Goal: Information Seeking & Learning: Learn about a topic

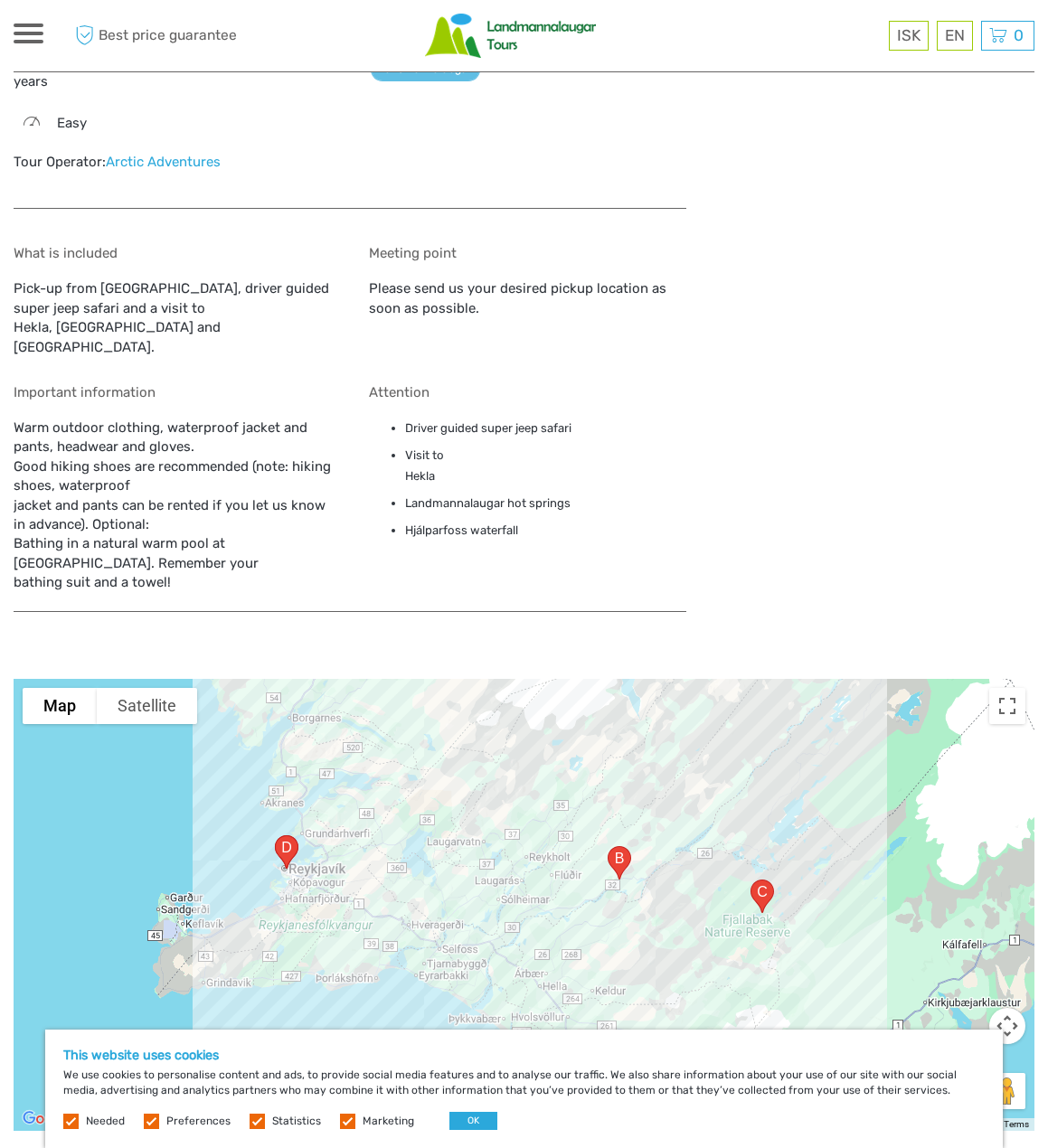
scroll to position [1988, 0]
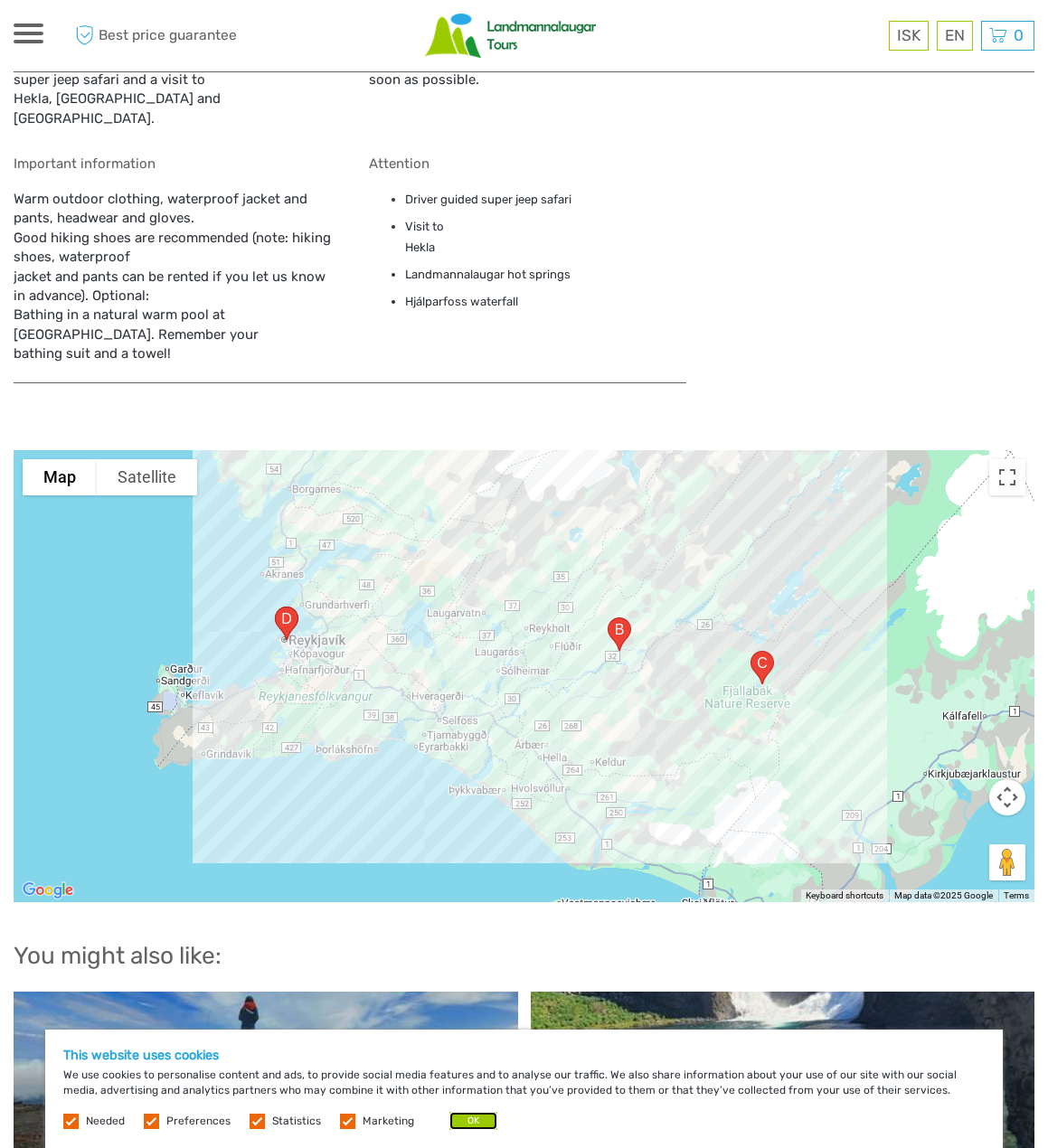
click at [463, 1125] on button "OK" at bounding box center [473, 1120] width 48 height 18
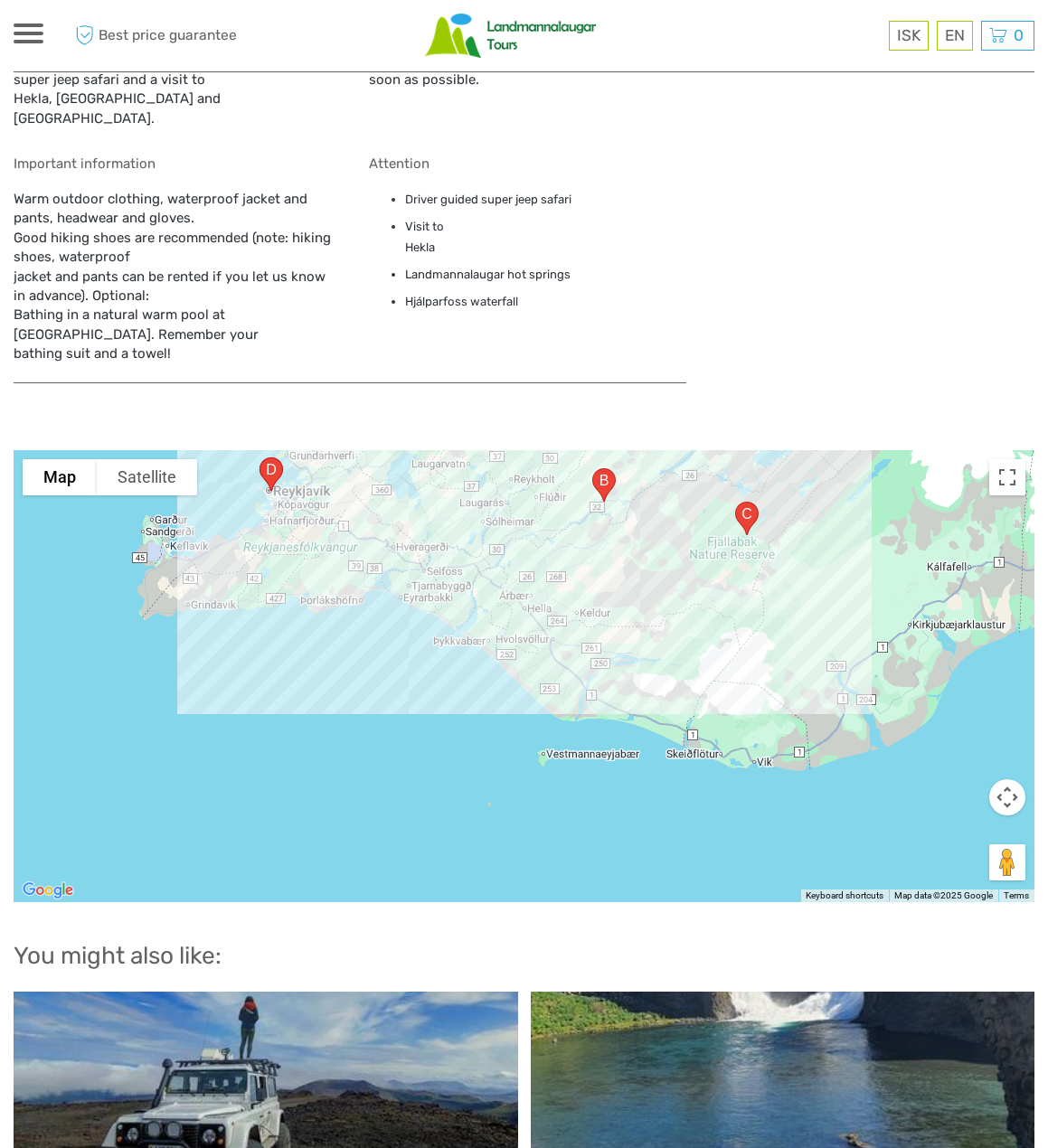
drag, startPoint x: 857, startPoint y: 667, endPoint x: 840, endPoint y: 538, distance: 130.1
click at [840, 538] on div at bounding box center [524, 676] width 1021 height 452
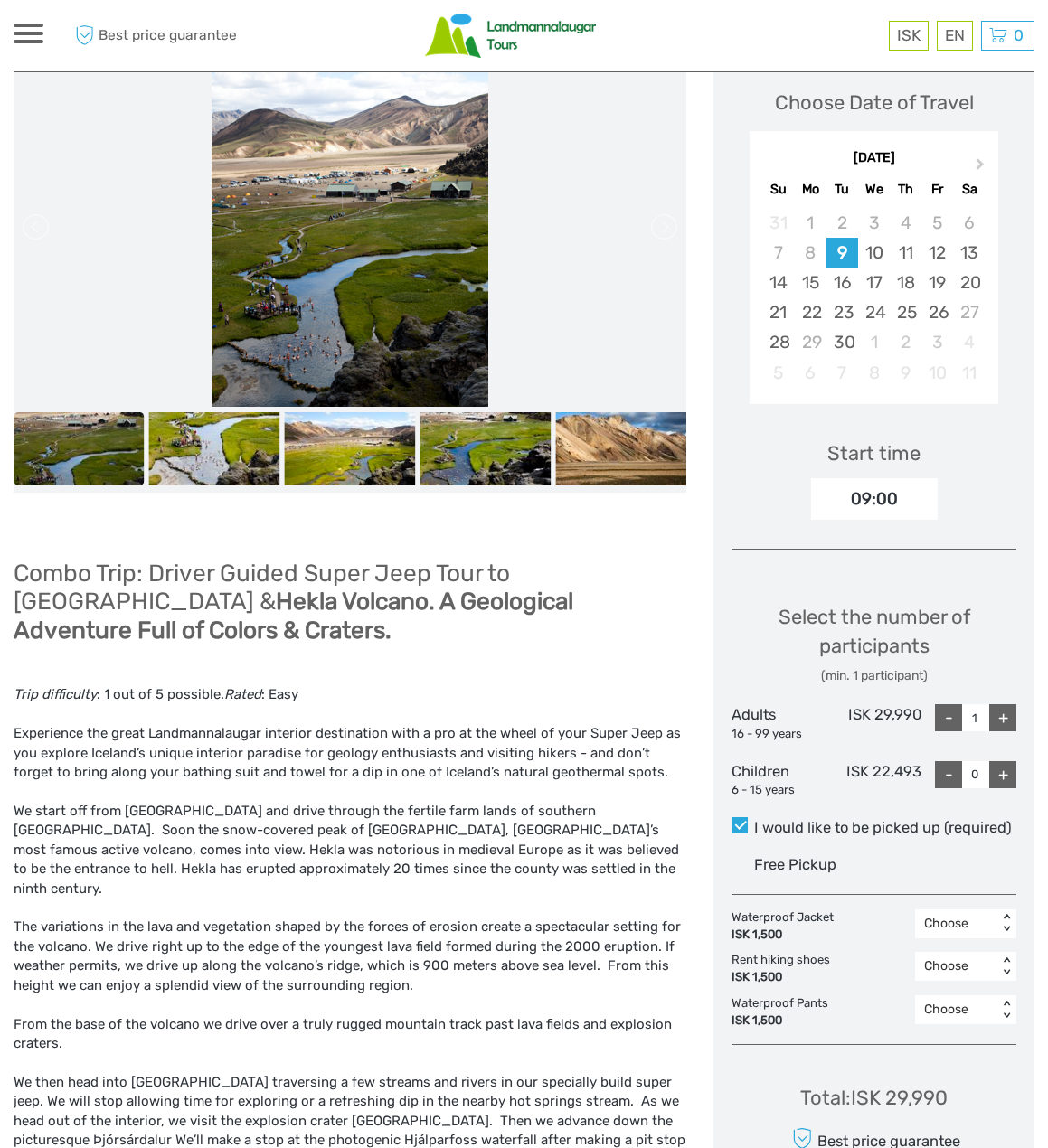
scroll to position [0, 0]
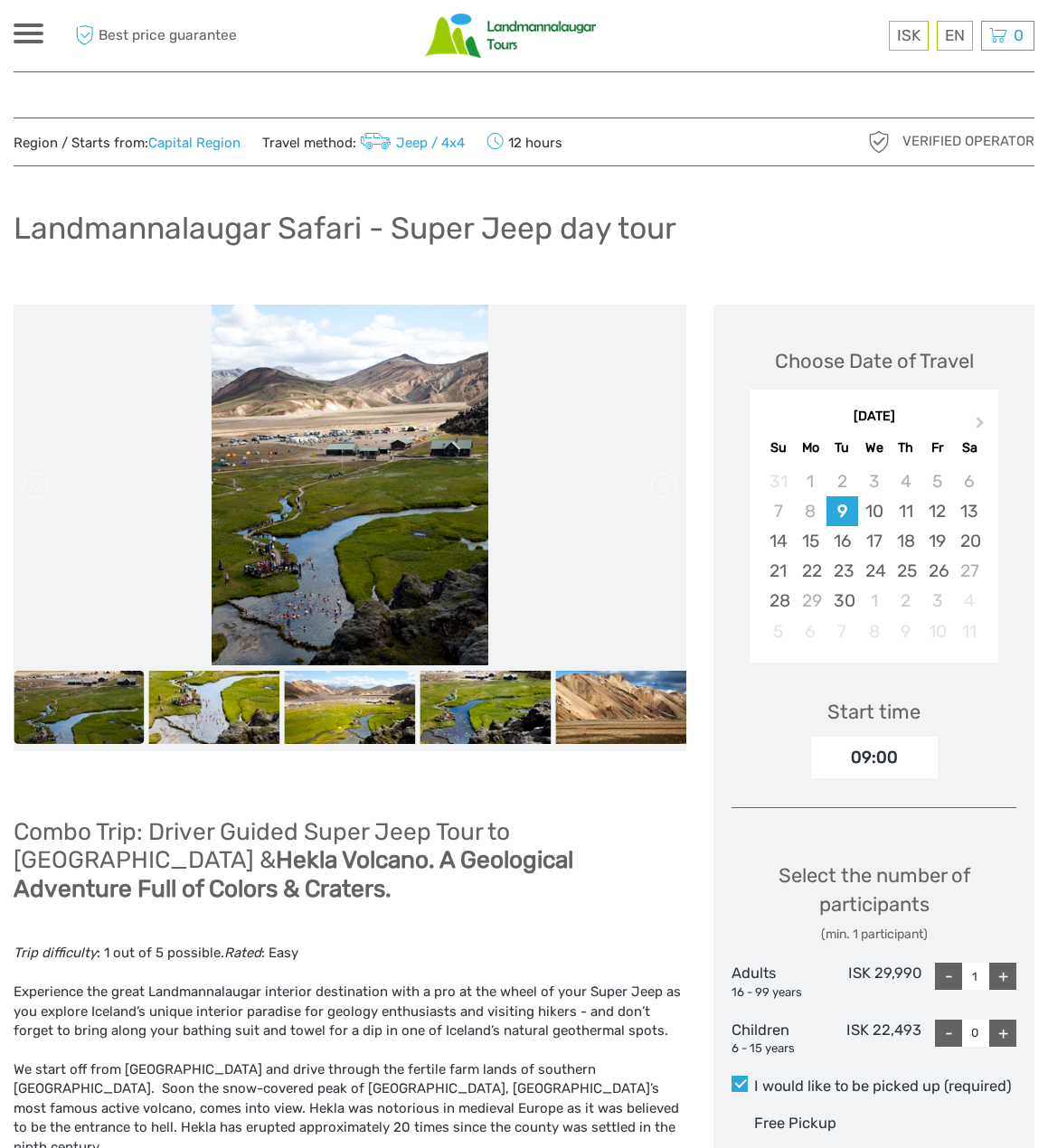
click at [360, 556] on img at bounding box center [350, 485] width 276 height 362
click at [73, 717] on img at bounding box center [79, 706] width 131 height 73
click at [234, 719] on img at bounding box center [214, 706] width 131 height 73
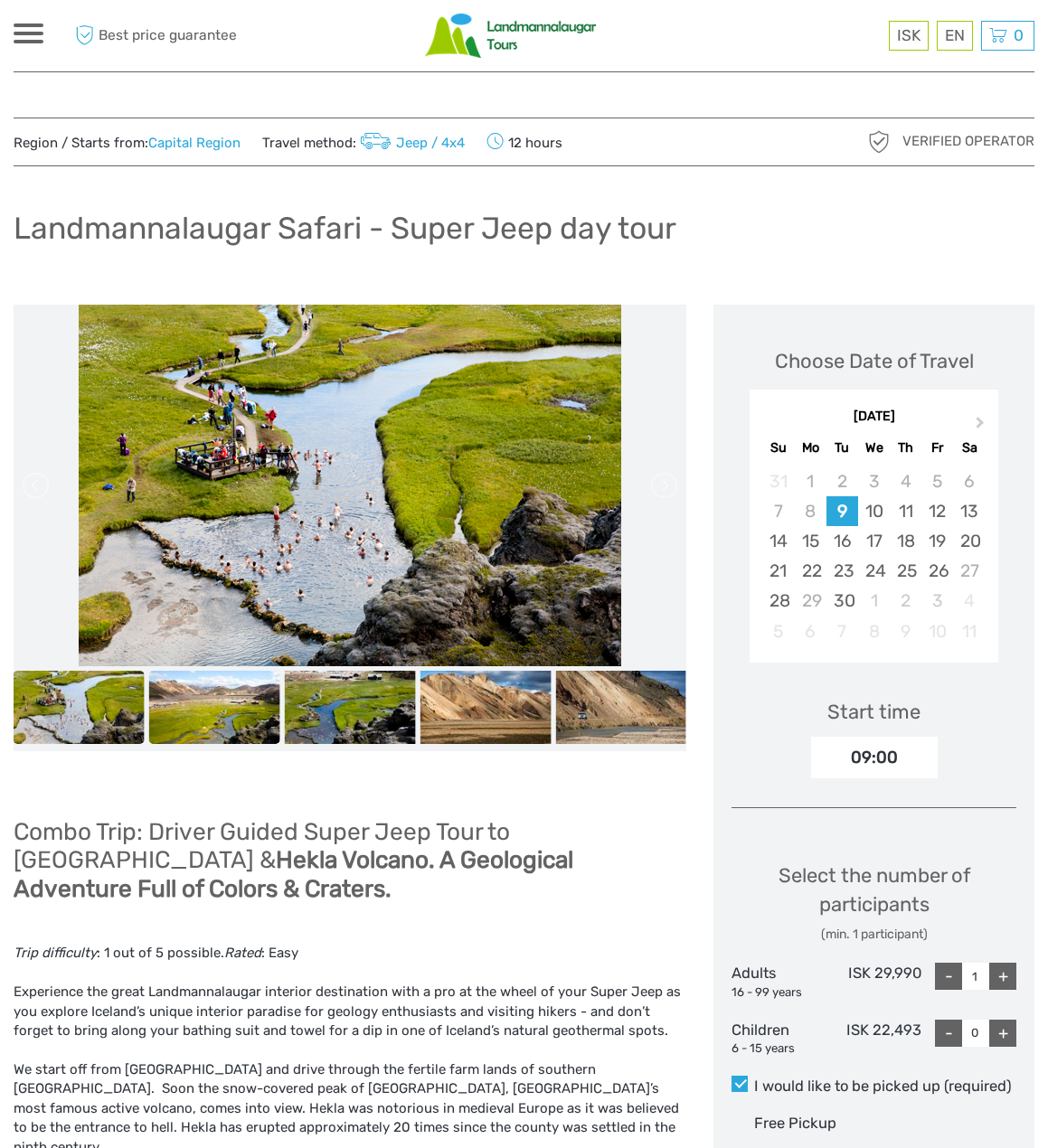
click at [239, 721] on img at bounding box center [214, 706] width 131 height 73
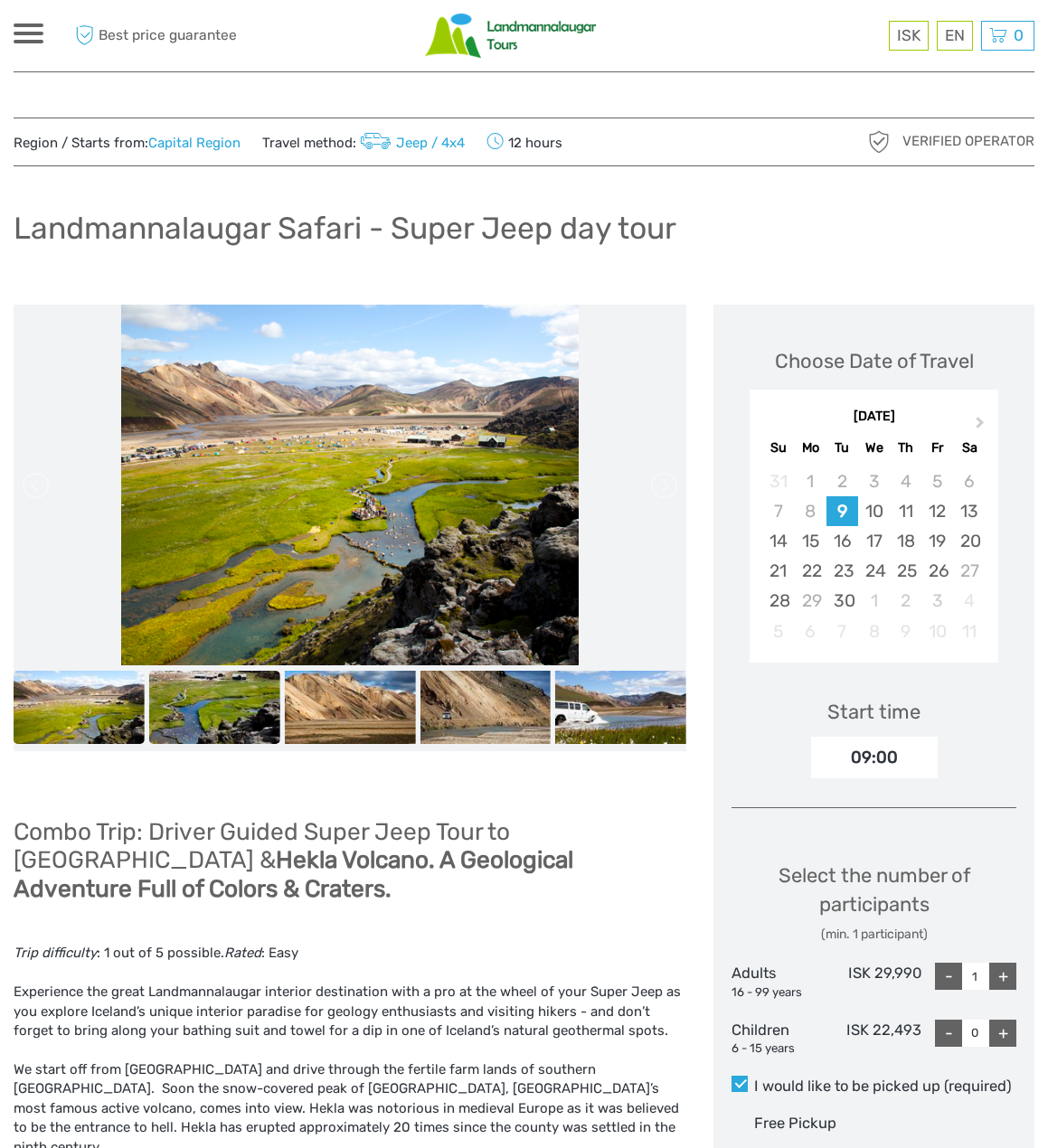
click at [228, 717] on img at bounding box center [214, 706] width 131 height 73
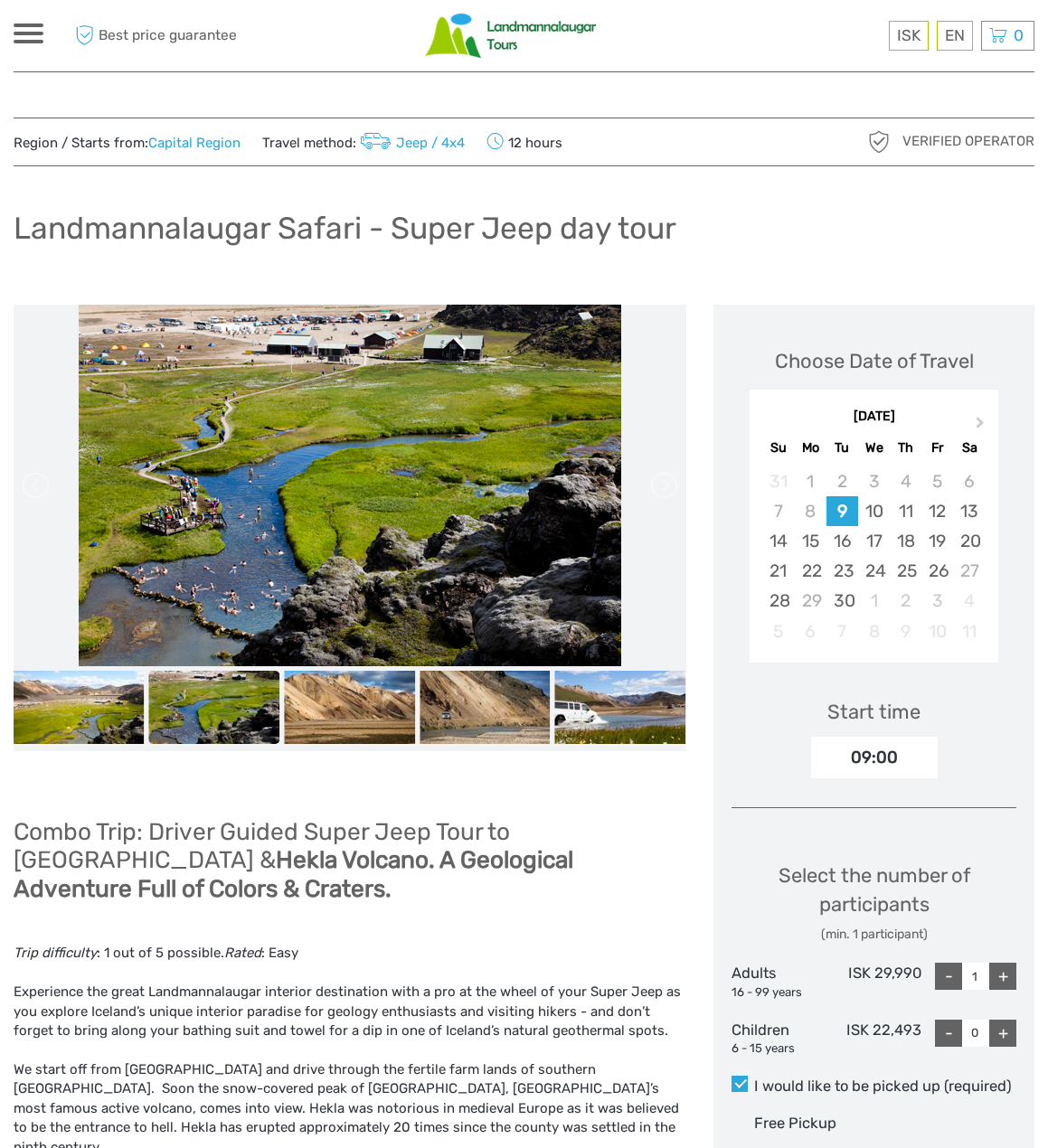
click at [224, 726] on img at bounding box center [213, 706] width 131 height 73
click at [357, 723] on img at bounding box center [349, 706] width 131 height 73
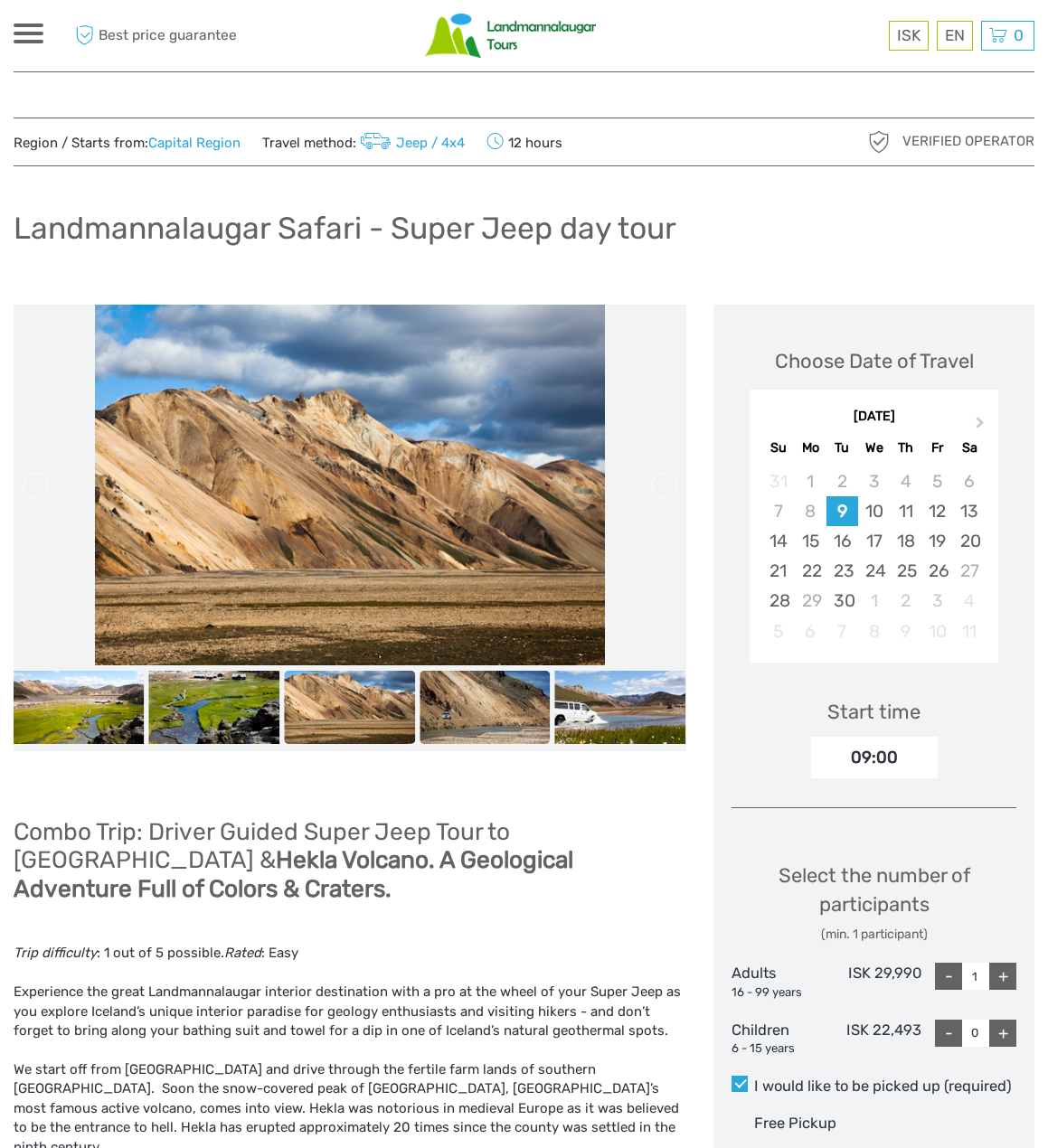
click at [481, 712] on img at bounding box center [484, 706] width 131 height 73
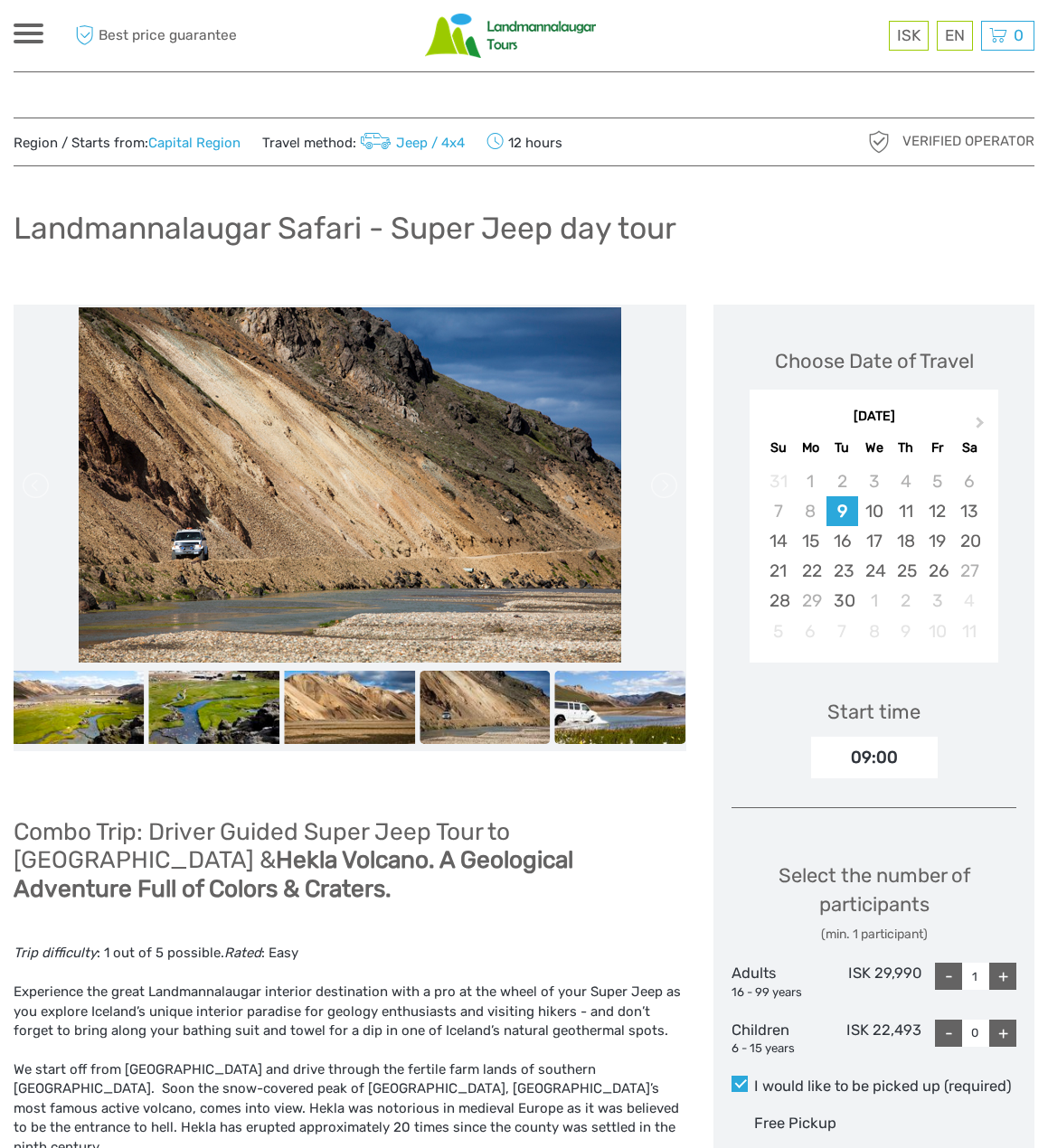
click at [617, 718] on img at bounding box center [620, 706] width 131 height 73
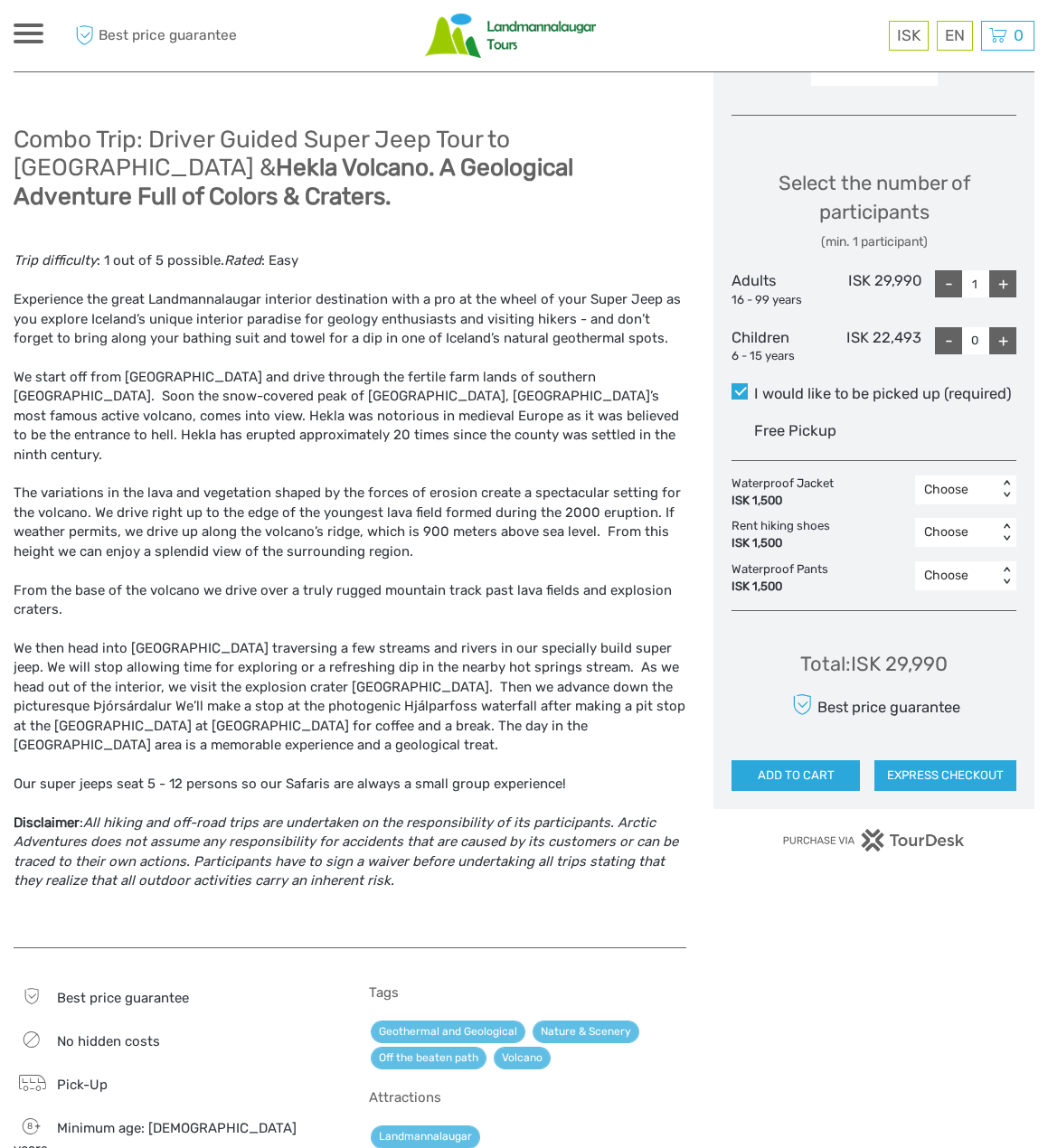
scroll to position [723, 0]
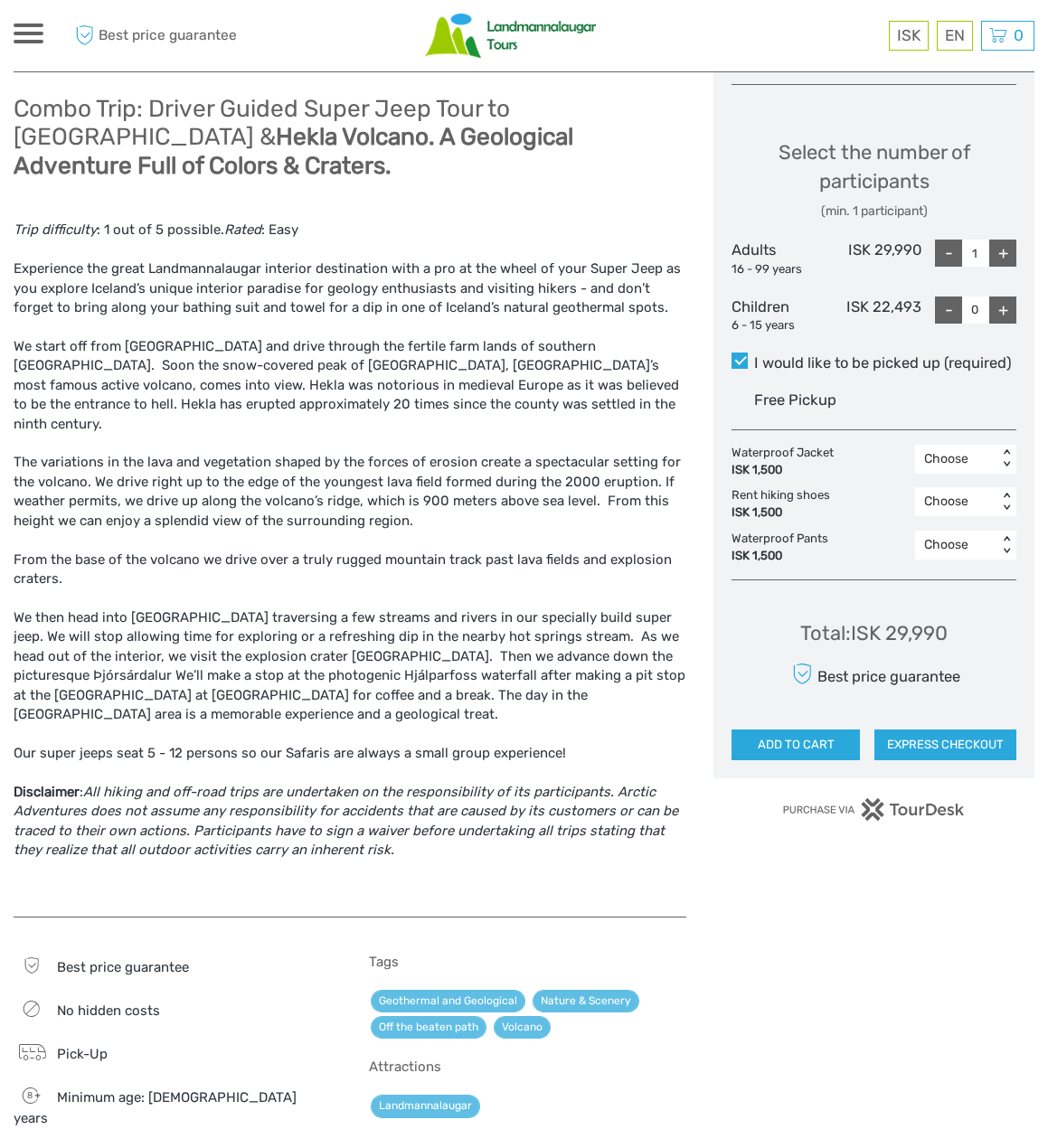
drag, startPoint x: 689, startPoint y: 35, endPoint x: 752, endPoint y: 4, distance: 70.2
click at [692, 33] on div at bounding box center [524, 36] width 511 height 45
